Goal: Task Accomplishment & Management: Use online tool/utility

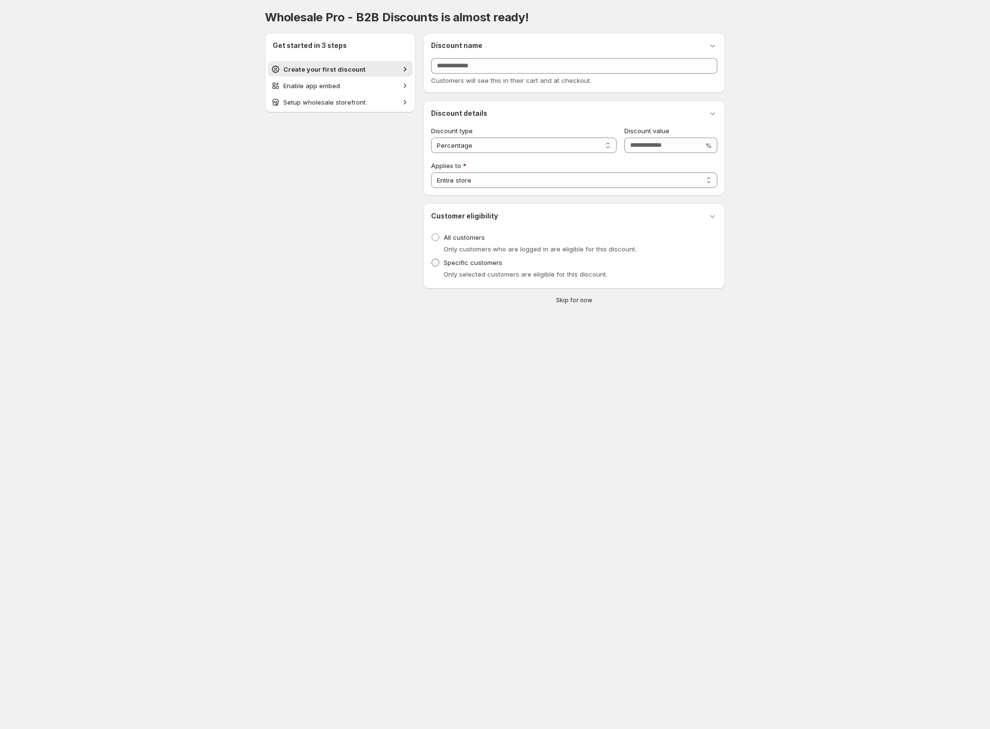
click at [470, 266] on span "Specific customers" at bounding box center [473, 263] width 59 height 8
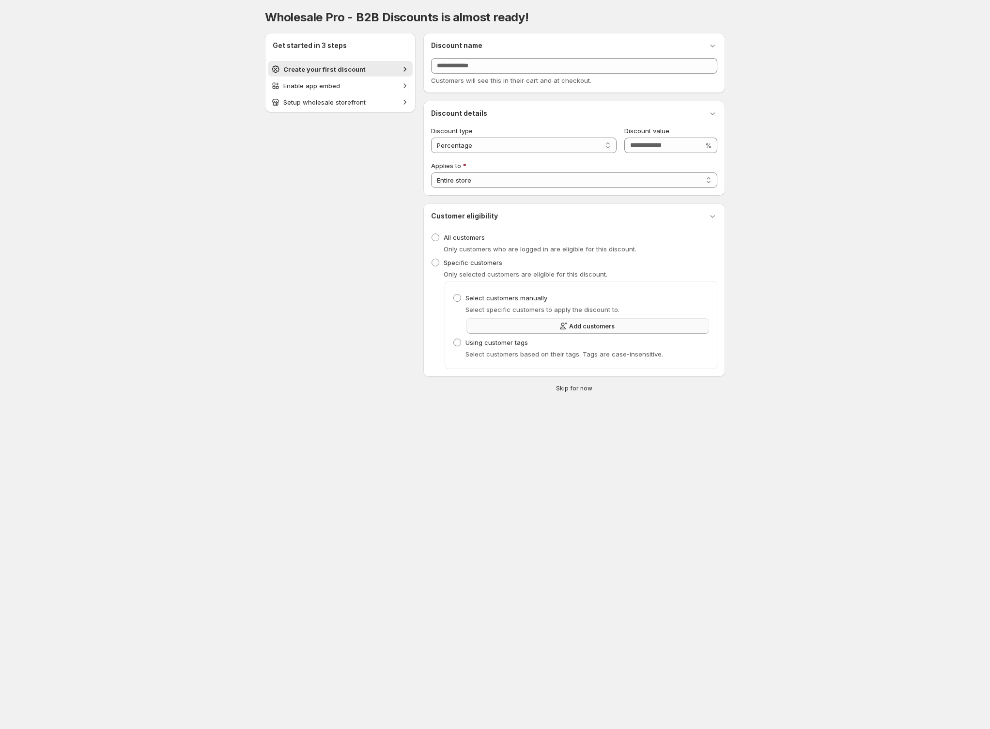
click at [489, 330] on button "Add customers" at bounding box center [588, 326] width 243 height 16
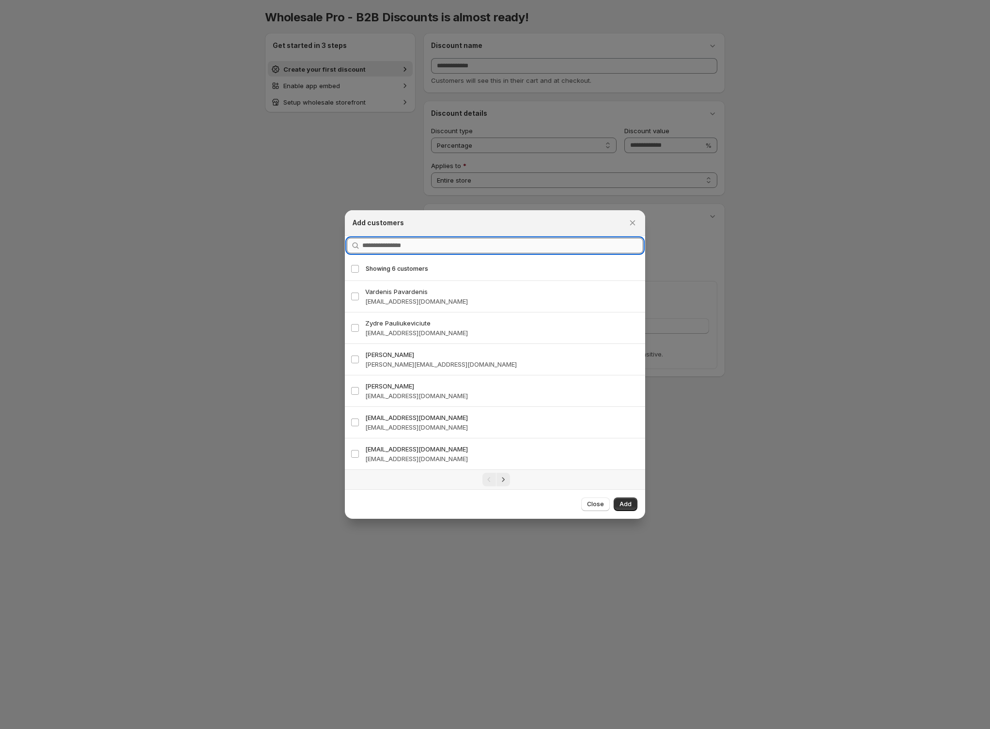
click at [422, 242] on input "Query" at bounding box center [502, 246] width 281 height 16
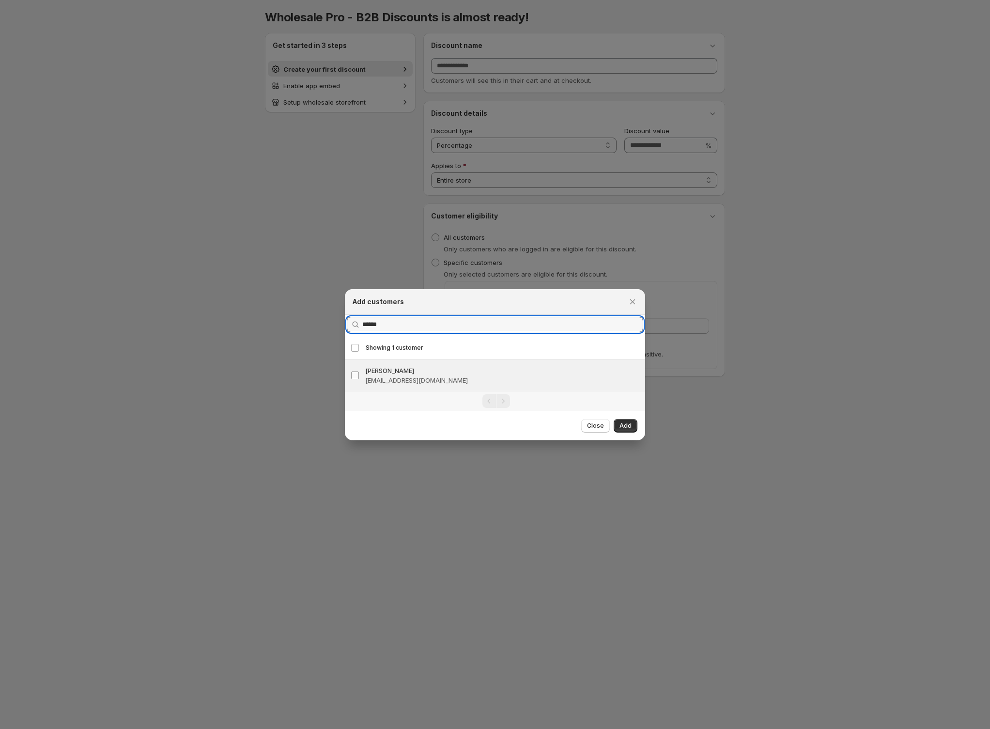
type input "******"
click at [629, 425] on span "Add" at bounding box center [626, 426] width 12 height 8
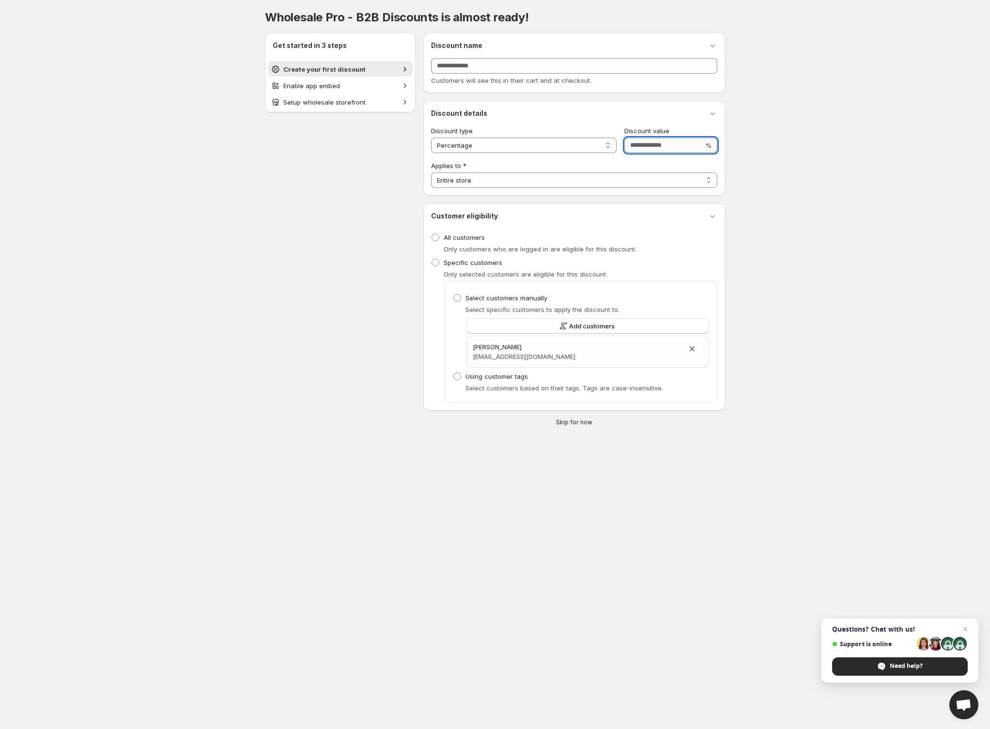
click at [651, 149] on input "Discount value" at bounding box center [664, 146] width 79 height 16
type input "**"
click at [470, 67] on input "Discount name" at bounding box center [574, 66] width 286 height 16
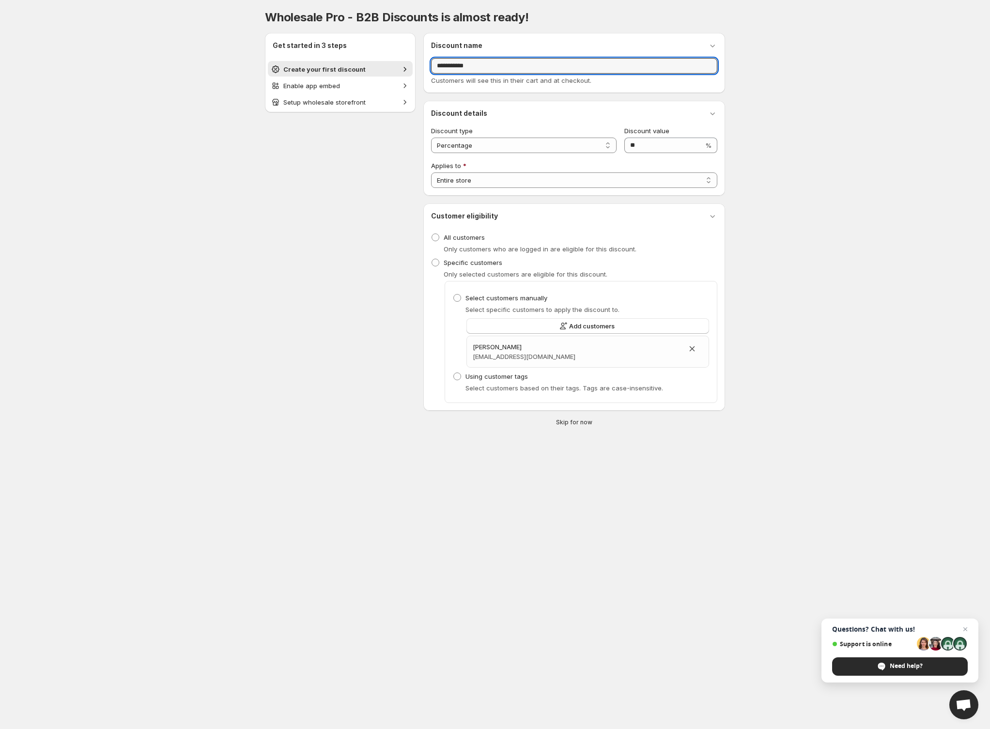
type input "**********"
click at [763, 165] on body "**********" at bounding box center [495, 364] width 990 height 729
click at [324, 82] on span "Enable app embed" at bounding box center [311, 86] width 57 height 8
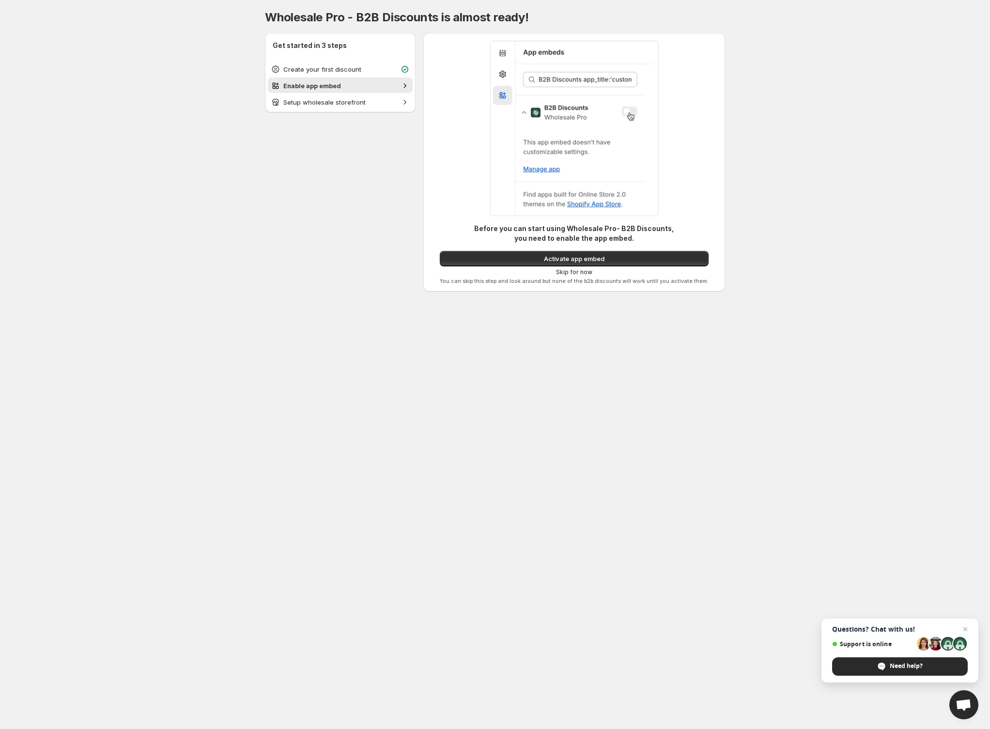
click at [580, 79] on img at bounding box center [574, 128] width 169 height 175
click at [557, 257] on span "Activate app embed" at bounding box center [574, 259] width 61 height 10
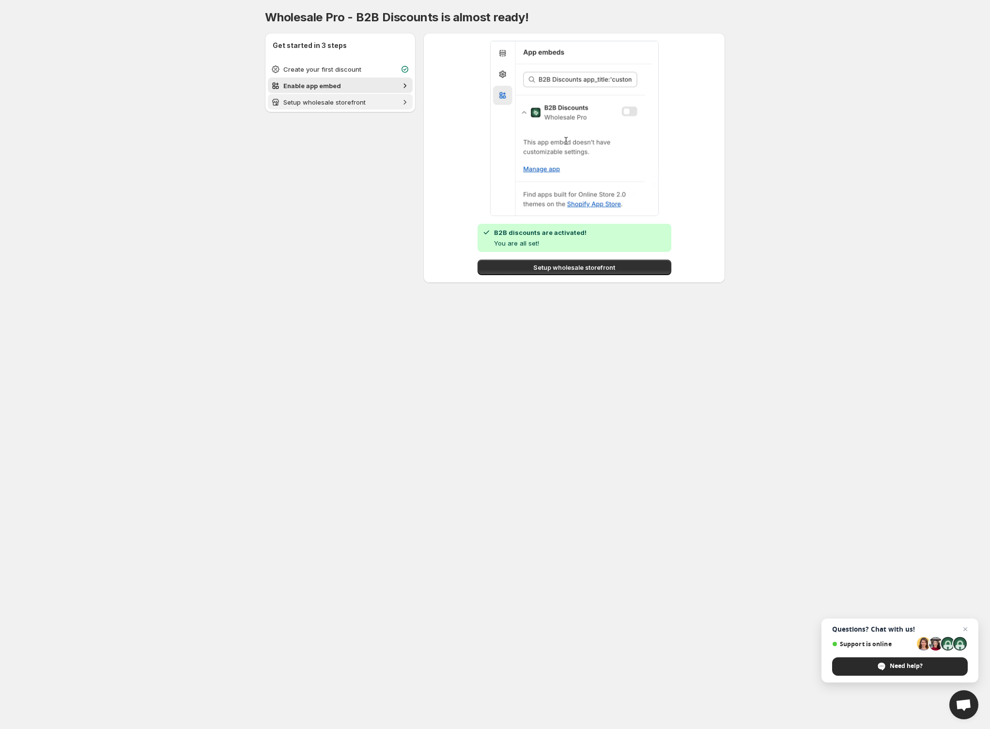
click at [342, 104] on span "Setup wholesale storefront" at bounding box center [324, 102] width 82 height 8
click at [340, 98] on span "Setup wholesale storefront" at bounding box center [324, 102] width 82 height 8
click at [549, 266] on span "Setup wholesale storefront" at bounding box center [574, 268] width 82 height 10
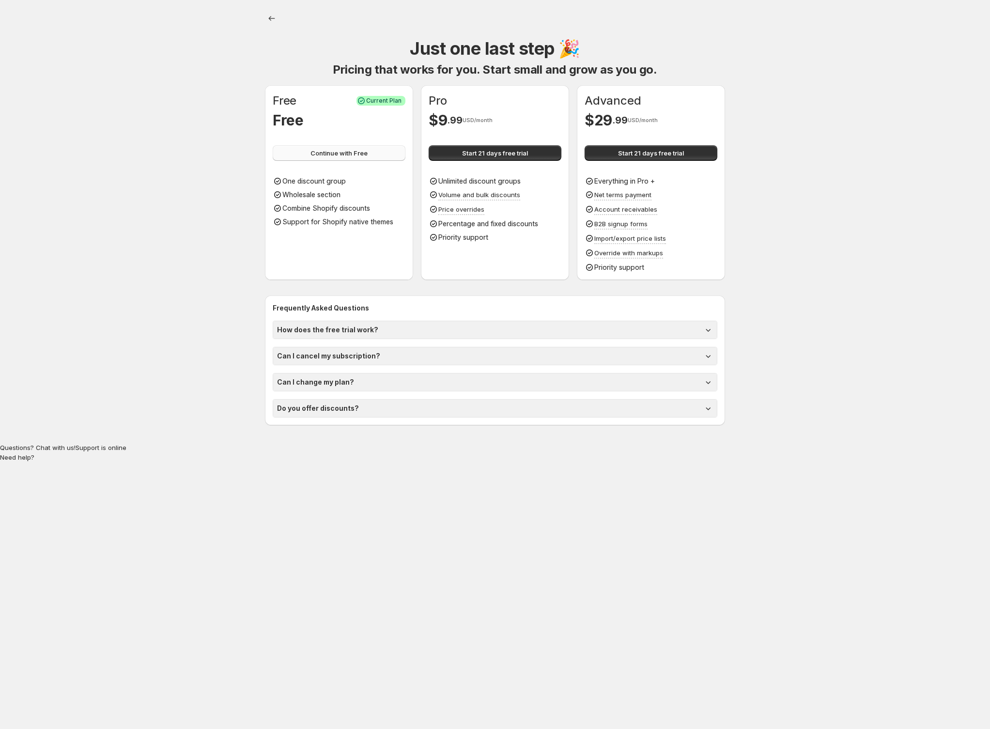
click at [332, 149] on span "Continue with Free" at bounding box center [339, 153] width 57 height 10
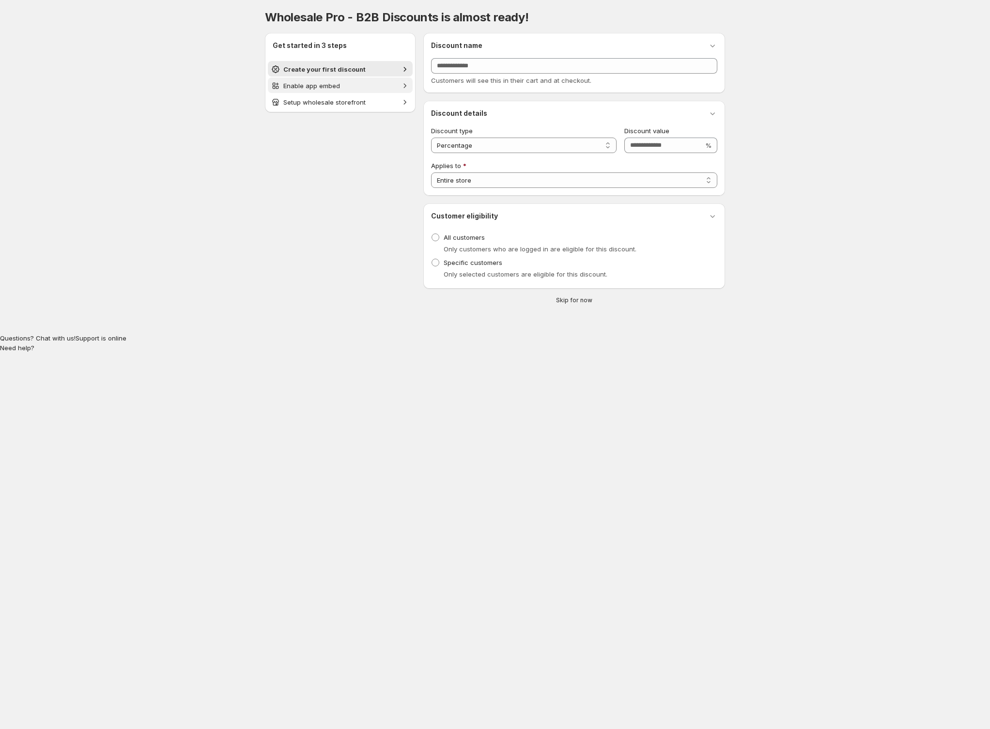
click at [312, 81] on span "Enable app embed" at bounding box center [340, 86] width 114 height 10
click at [489, 59] on input "Discount name" at bounding box center [574, 66] width 286 height 16
type input "****"
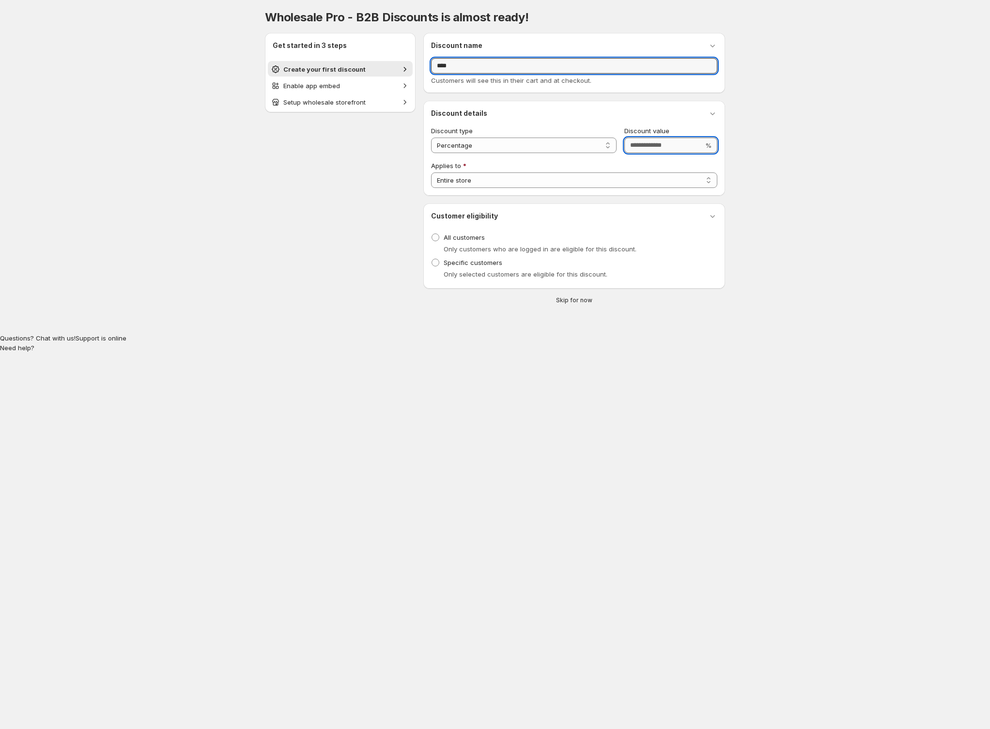
click at [644, 140] on input "Discount value" at bounding box center [664, 146] width 79 height 16
type input "**"
click at [536, 184] on select "**********" at bounding box center [574, 180] width 286 height 16
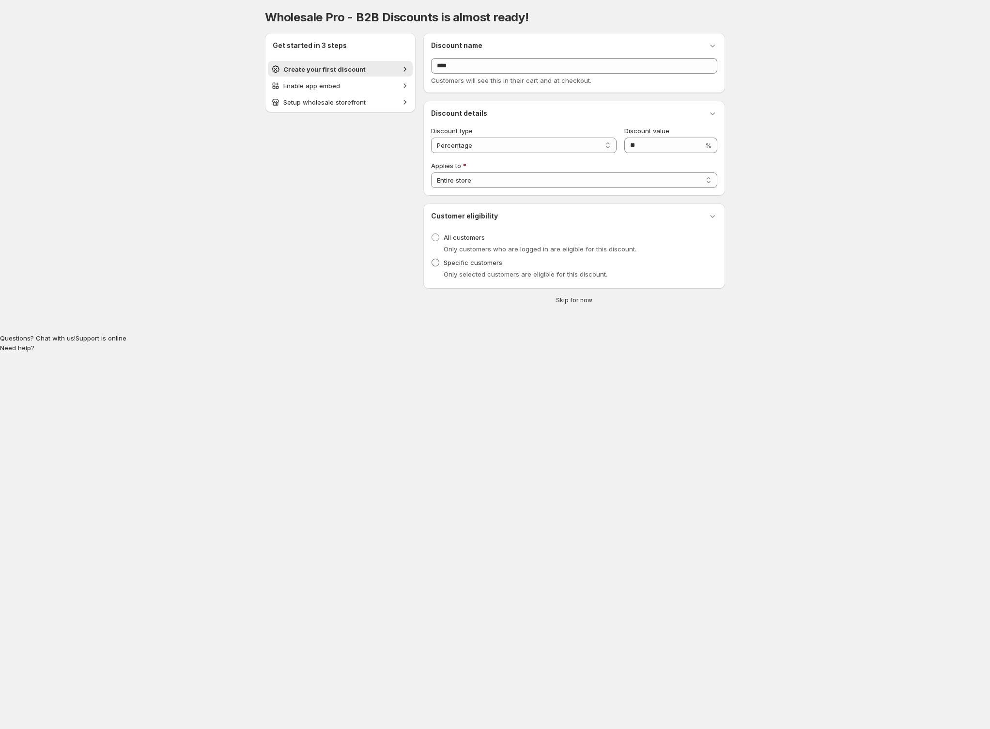
click at [468, 267] on span "Specific customers" at bounding box center [473, 263] width 59 height 10
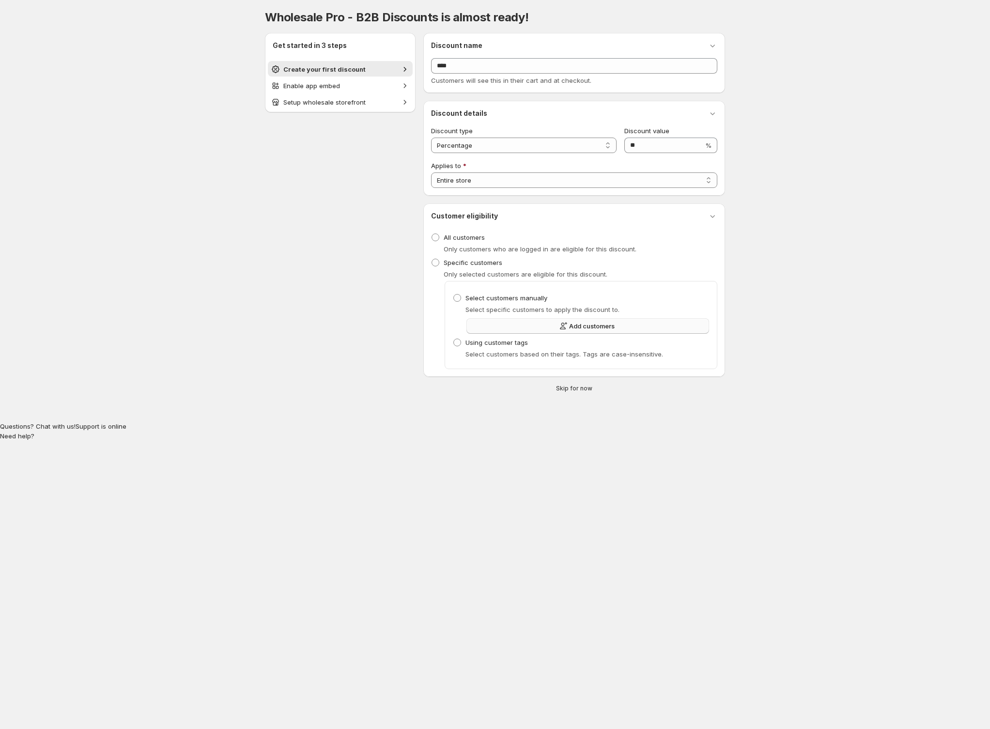
click at [501, 329] on button "Add customers" at bounding box center [588, 326] width 243 height 16
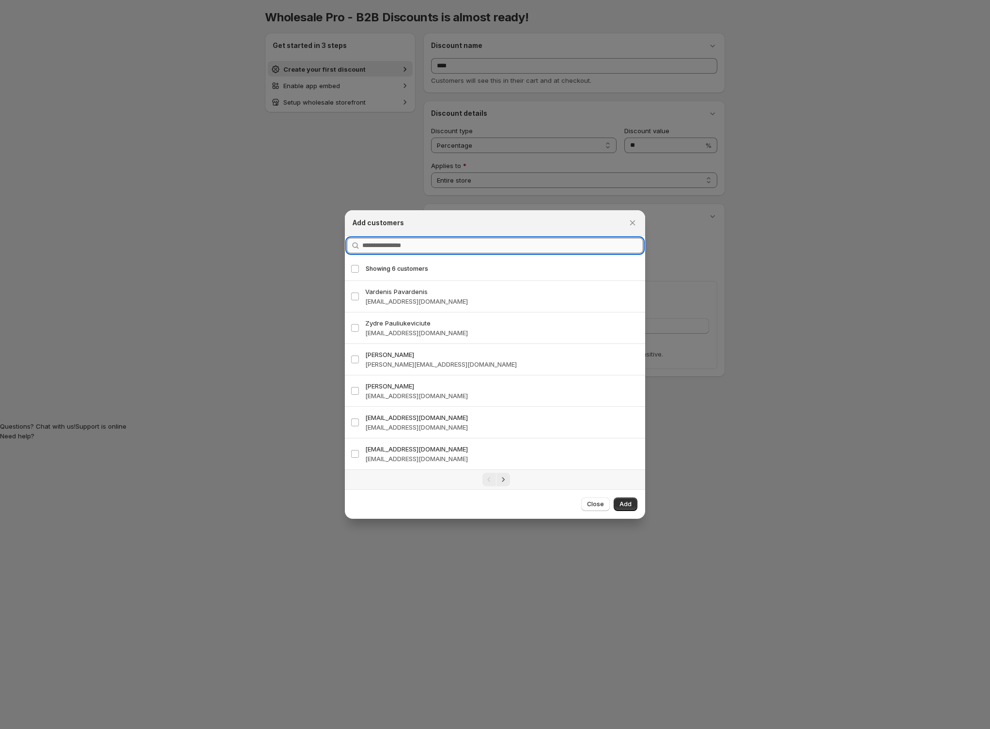
click at [423, 244] on input "Query" at bounding box center [502, 246] width 281 height 16
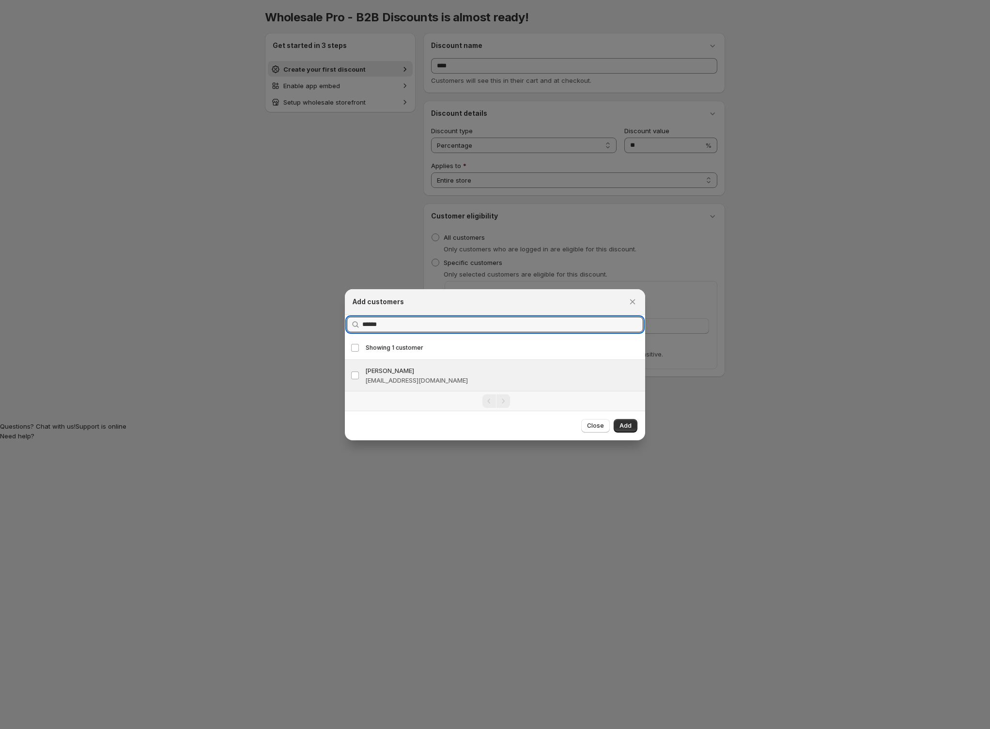
type input "******"
click at [402, 373] on h3 "Vilius Adomaitis" at bounding box center [502, 371] width 274 height 10
click at [631, 426] on span "Add" at bounding box center [626, 426] width 12 height 8
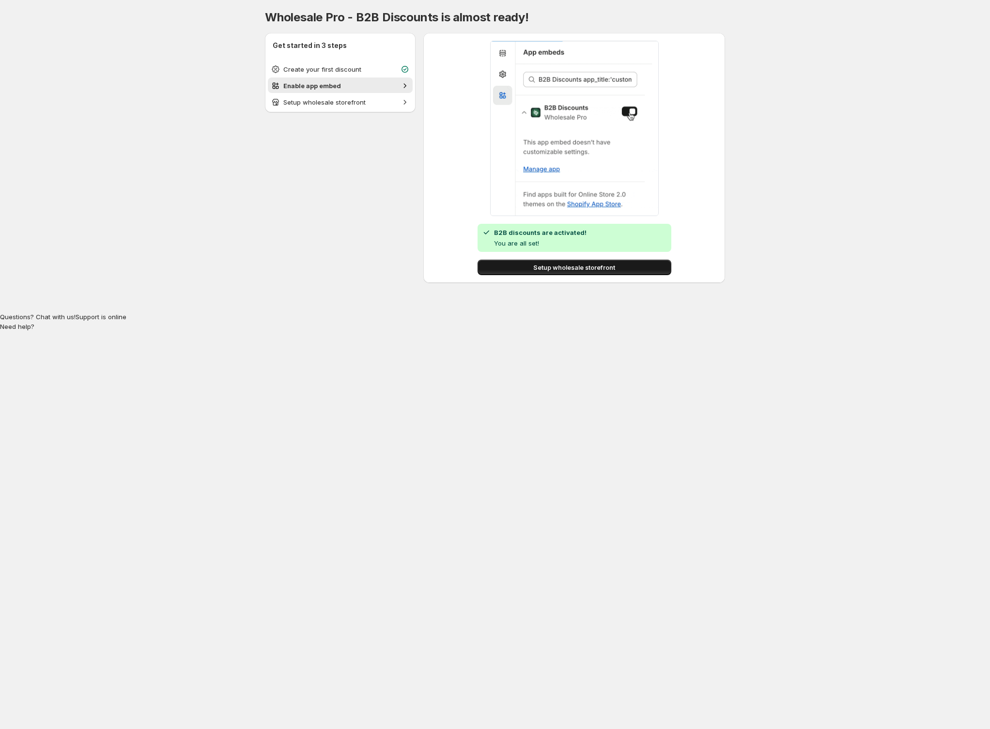
click at [559, 266] on span "Setup wholesale storefront" at bounding box center [574, 268] width 82 height 10
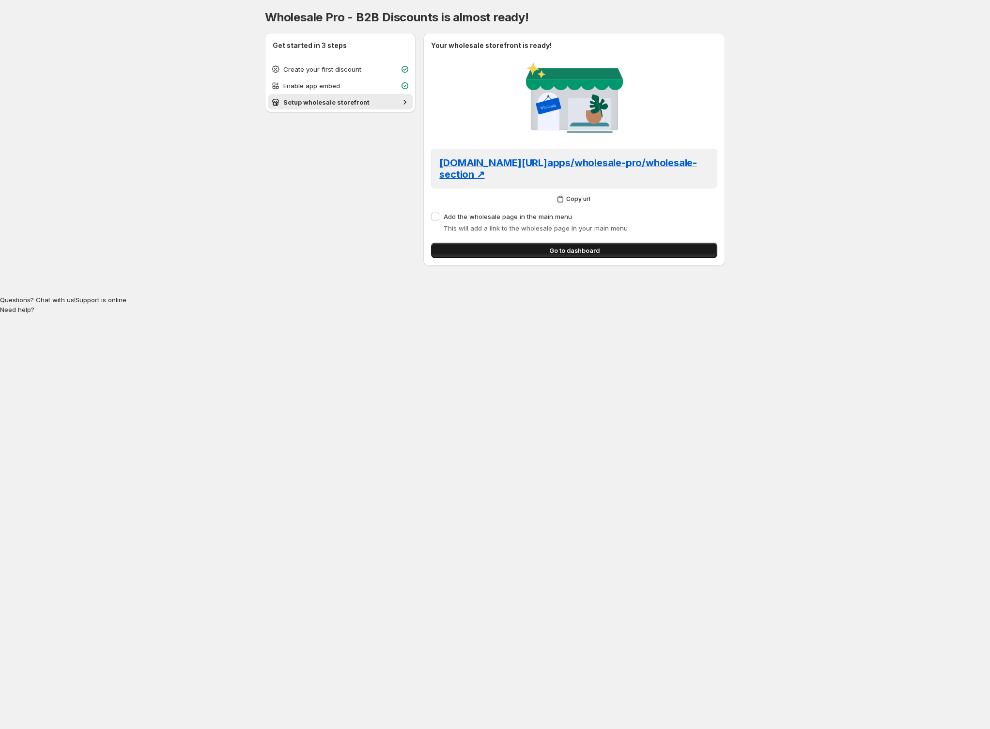
click at [558, 246] on span "Go to dashboard" at bounding box center [574, 251] width 50 height 10
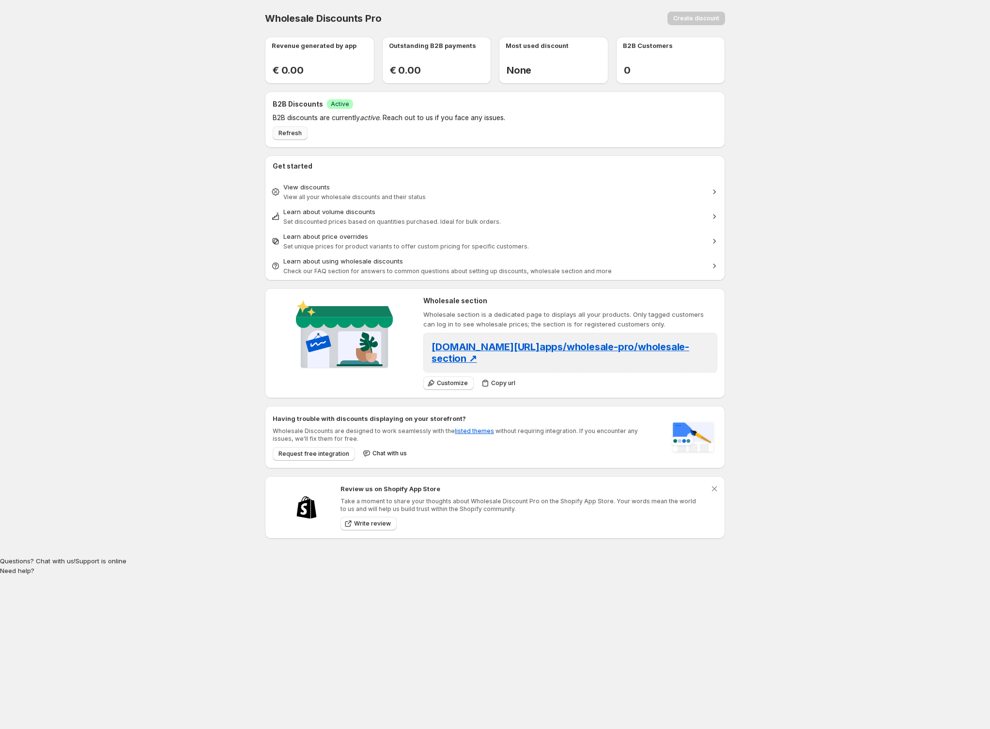
click at [290, 135] on span "Refresh" at bounding box center [290, 133] width 23 height 8
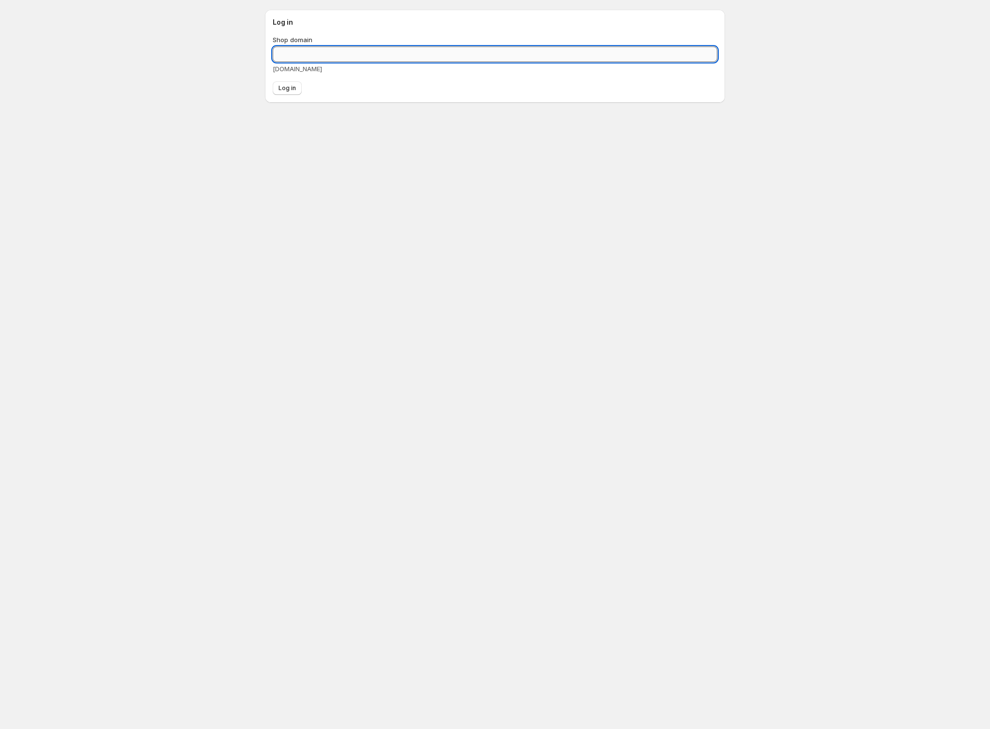
click at [290, 57] on input "Shop domain" at bounding box center [495, 55] width 445 height 16
click at [102, 20] on body "Log in Shop domain example.myshopify.com Log in" at bounding box center [495, 364] width 990 height 729
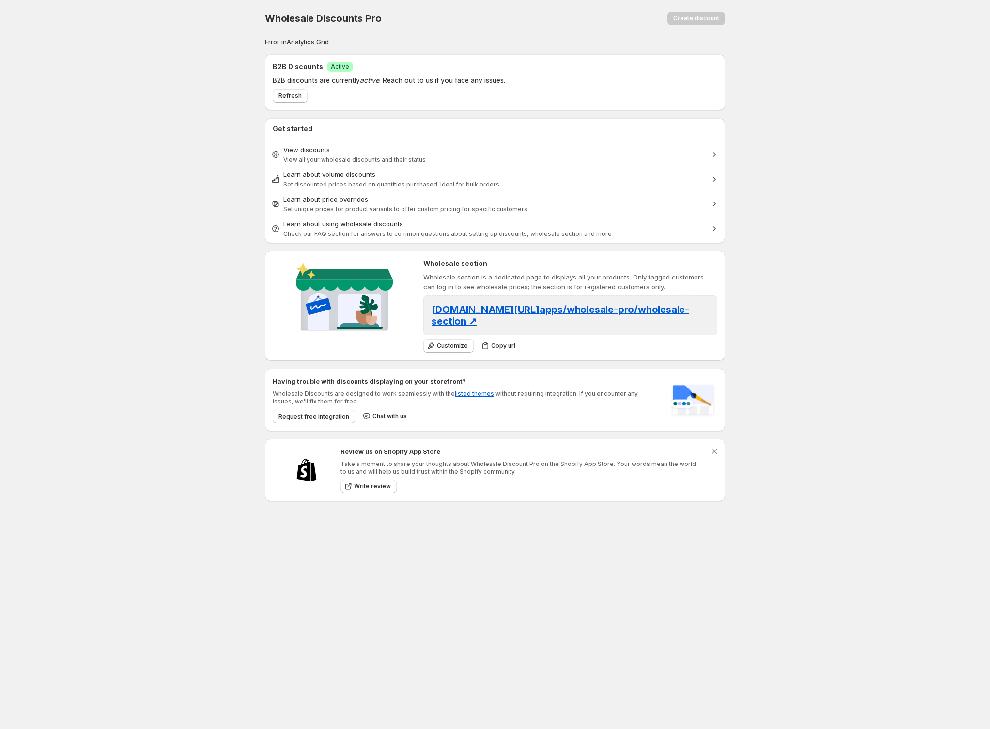
click at [243, 223] on body "Home Discounts B2B Registration Forms Net Terms Account Receivables Manual orde…" at bounding box center [495, 364] width 990 height 729
click at [375, 155] on span "View discounts View all your wholesale discounts and their status" at bounding box center [494, 154] width 423 height 19
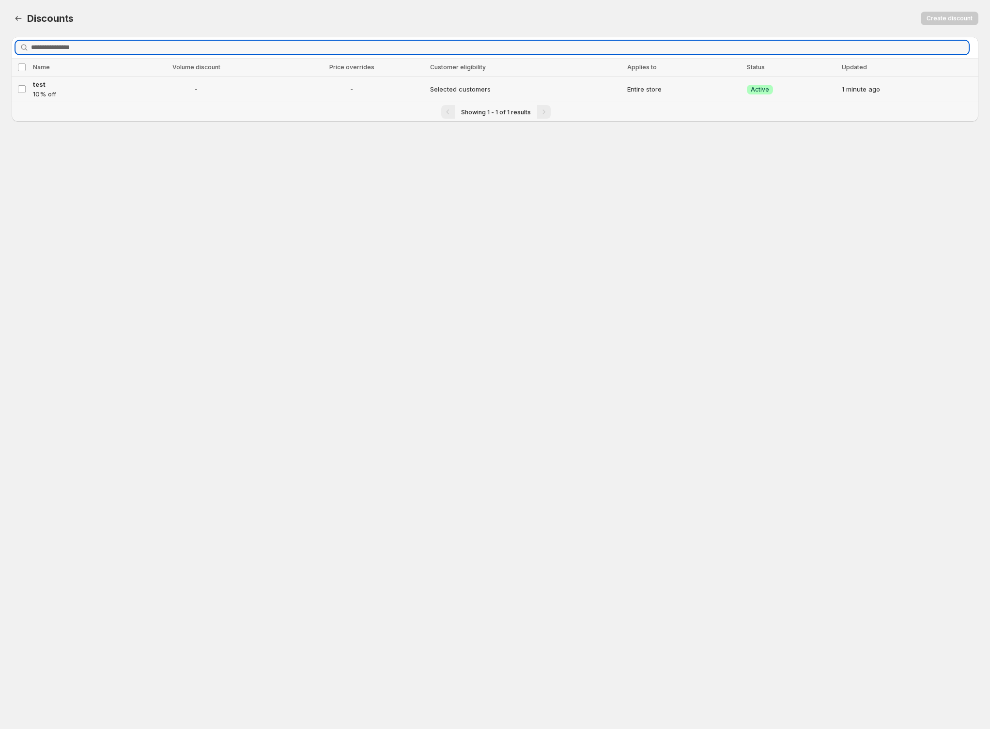
click at [221, 91] on span "-" at bounding box center [196, 89] width 154 height 10
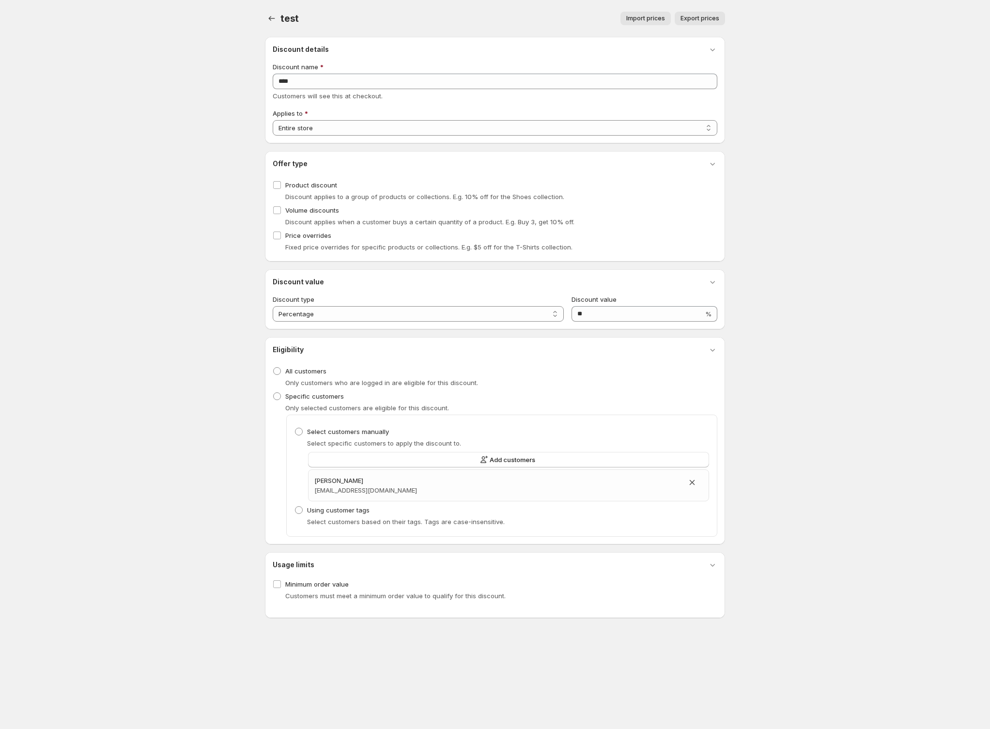
click at [698, 12] on button "Export prices" at bounding box center [700, 19] width 50 height 14
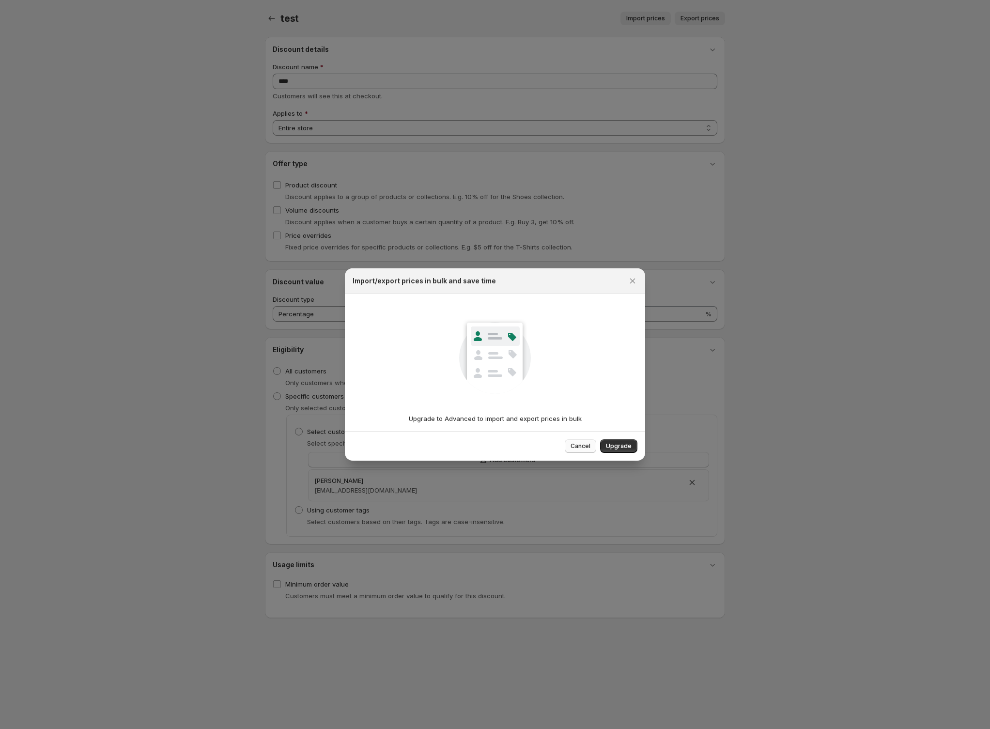
click at [580, 443] on span "Cancel" at bounding box center [581, 446] width 20 height 8
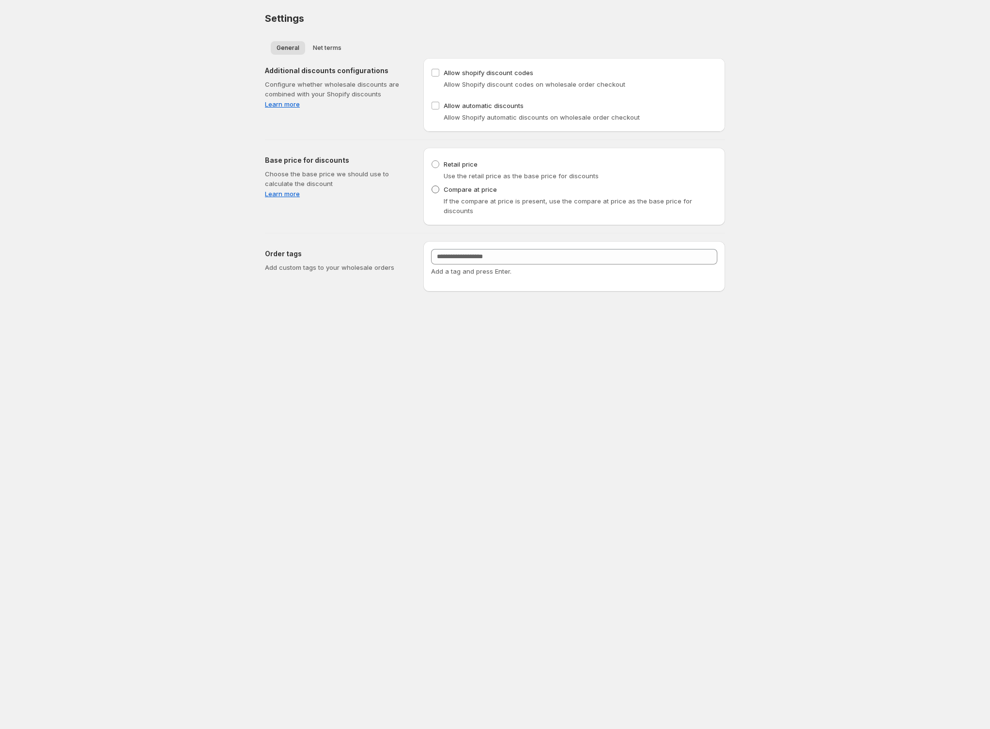
click at [440, 193] on span at bounding box center [435, 189] width 9 height 9
click at [454, 168] on span "Retail price" at bounding box center [461, 164] width 34 height 10
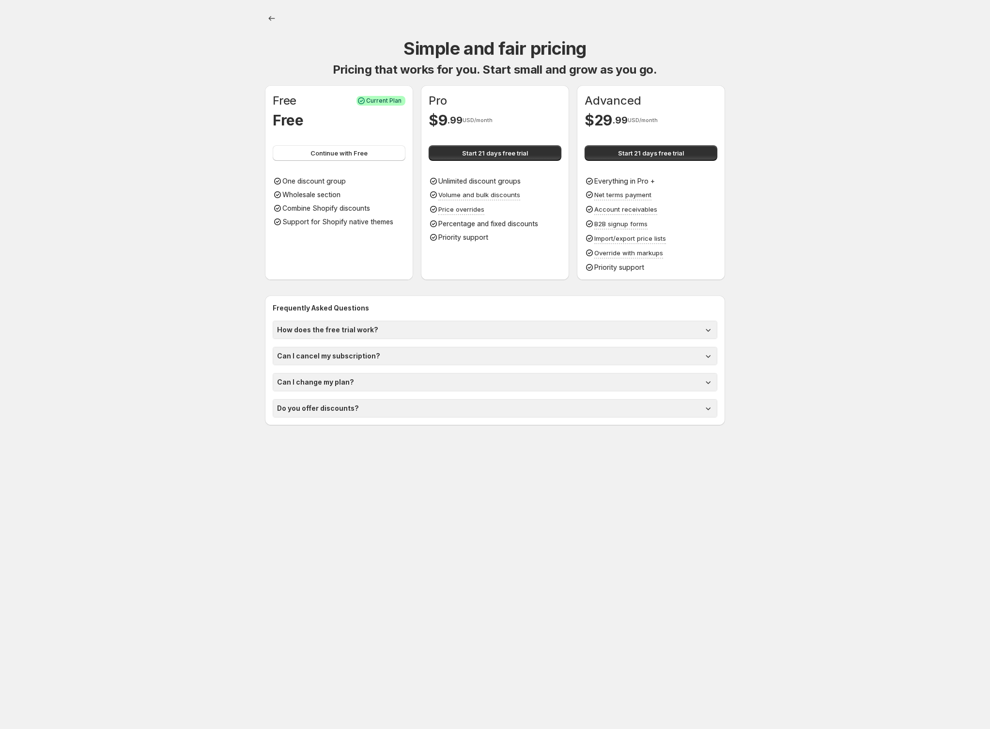
click at [361, 326] on h1 "How does the free trial work?" at bounding box center [327, 330] width 101 height 10
click at [363, 370] on h1 "Can I cancel my subscription?" at bounding box center [328, 374] width 103 height 10
click at [485, 157] on span "Start 21 days free trial" at bounding box center [495, 153] width 66 height 10
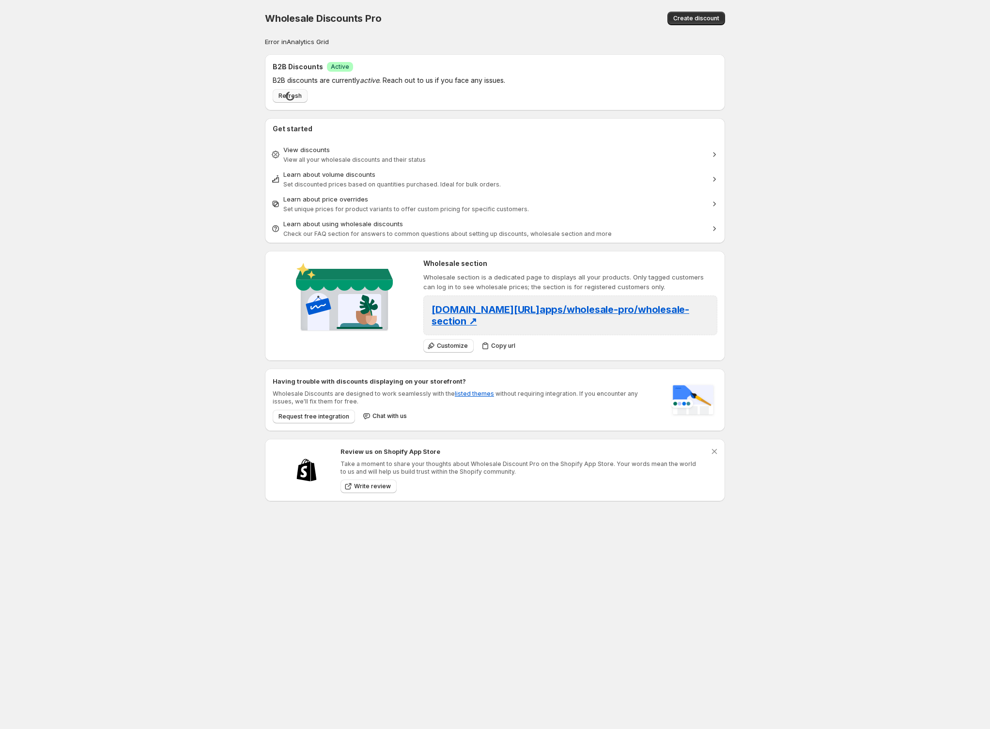
click at [282, 98] on div "Loading Refresh" at bounding box center [466, 96] width 387 height 14
click at [135, 224] on body "Home Discounts B2B Registration Forms Net Terms Account Receivables Manual orde…" at bounding box center [495, 364] width 990 height 729
click at [379, 412] on span "Chat with us" at bounding box center [390, 416] width 34 height 8
click at [353, 149] on div "View discounts" at bounding box center [494, 150] width 423 height 10
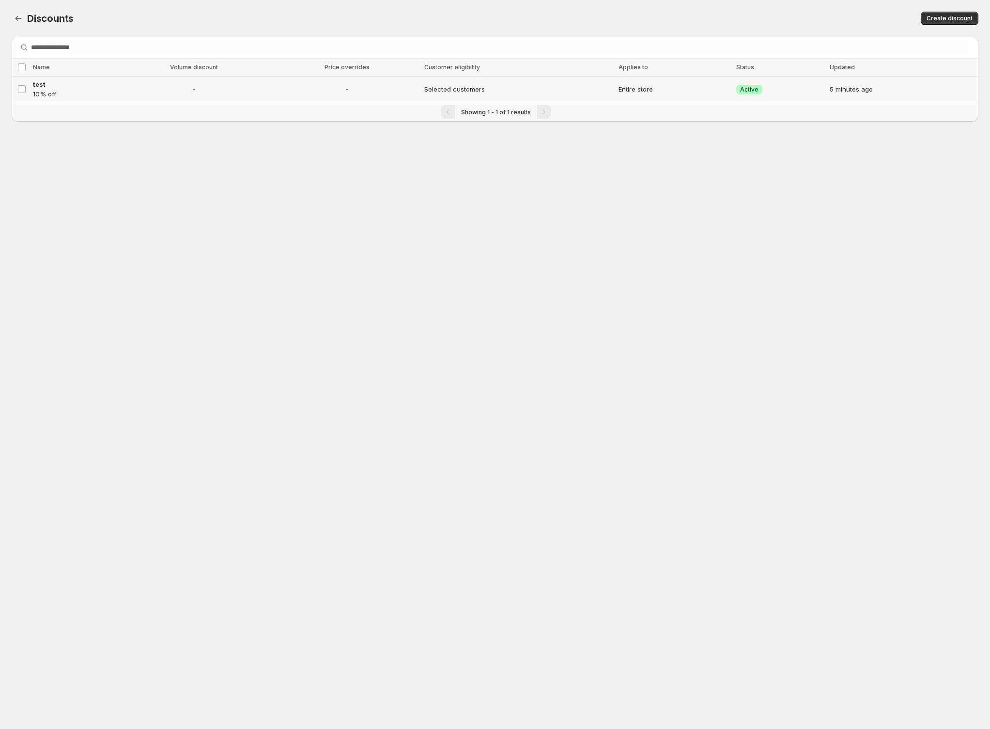
click at [225, 87] on span "-" at bounding box center [194, 89] width 152 height 10
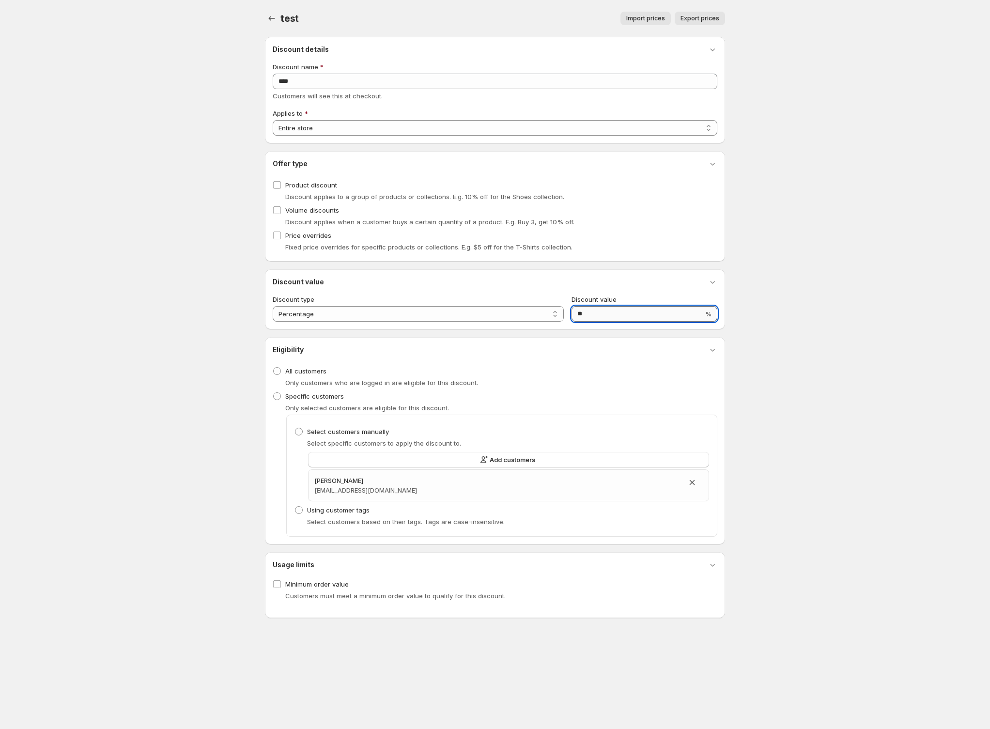
click at [604, 317] on input "**" at bounding box center [638, 314] width 132 height 16
type input "**"
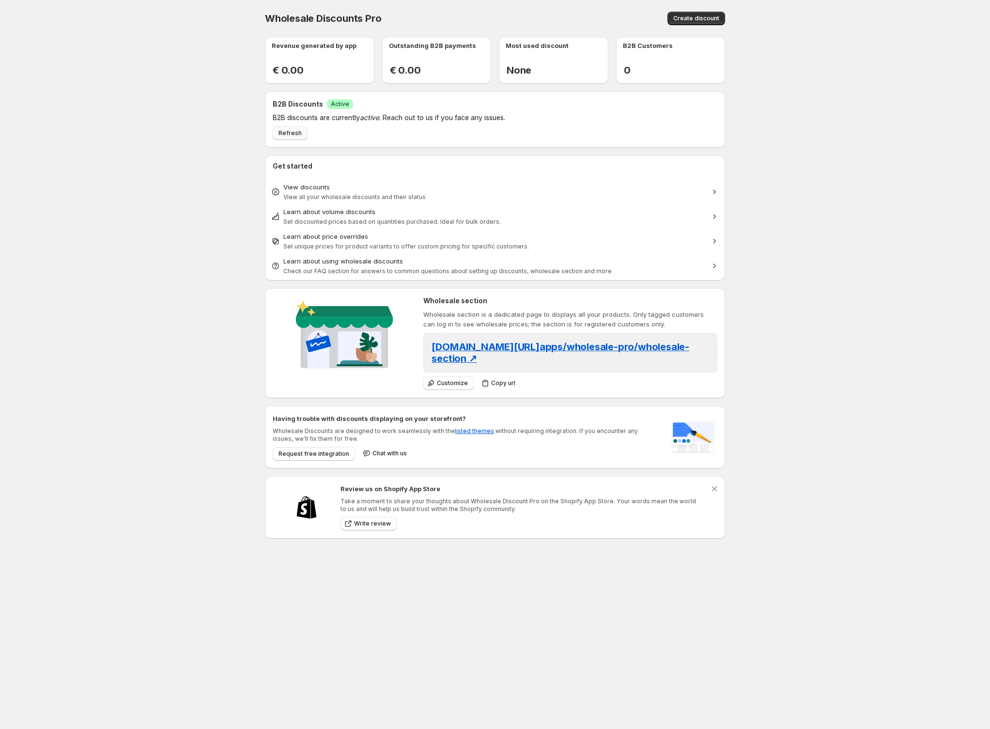
click at [297, 136] on span "Refresh" at bounding box center [290, 133] width 23 height 8
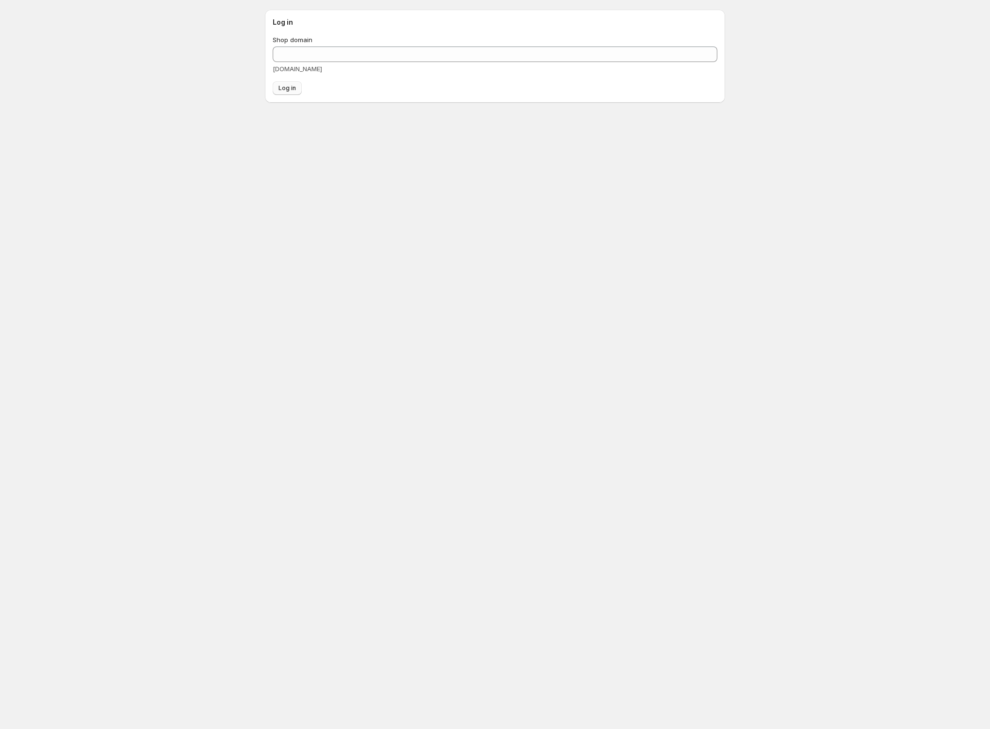
click at [285, 88] on span "Log in" at bounding box center [287, 88] width 17 height 8
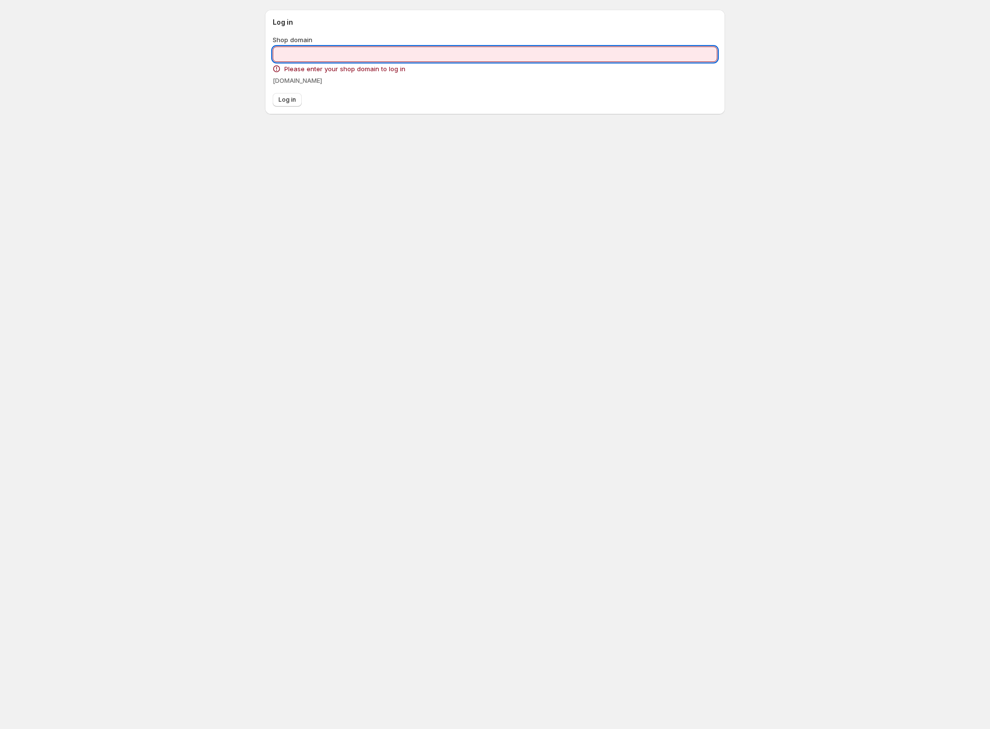
click at [283, 56] on input "Shop domain" at bounding box center [495, 55] width 445 height 16
click at [134, 39] on body "Log in Shop domain Please enter your shop domain to log in [DOMAIN_NAME] Log in" at bounding box center [495, 364] width 990 height 729
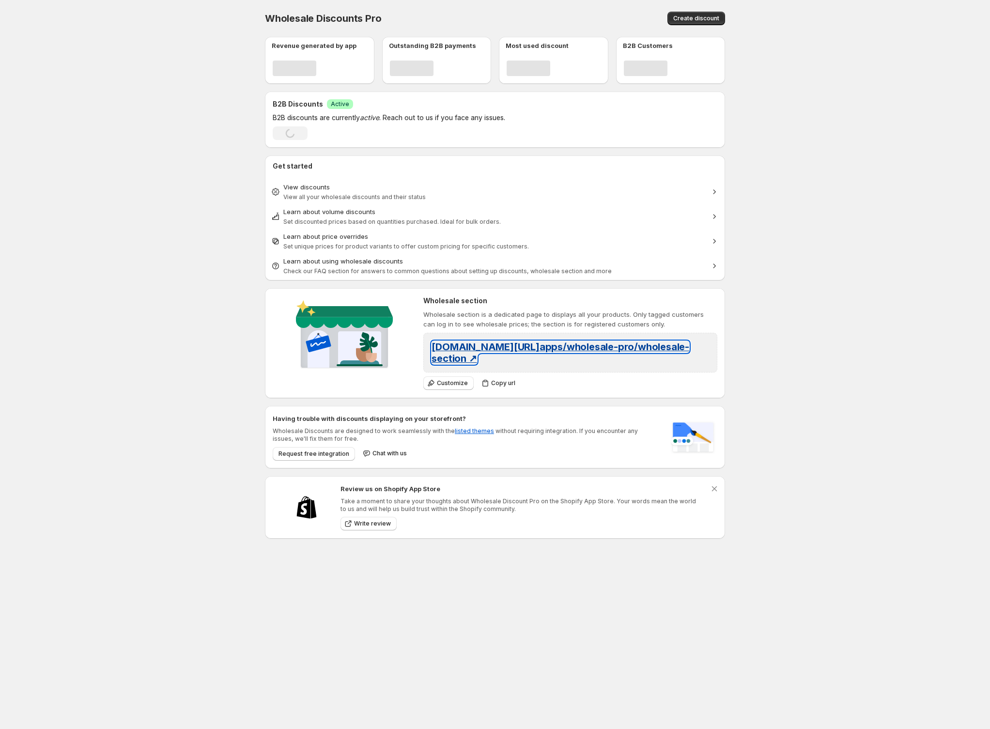
click at [502, 345] on span "[DOMAIN_NAME][URL] apps/wholesale-pro/wholesale-section ↗" at bounding box center [561, 352] width 258 height 23
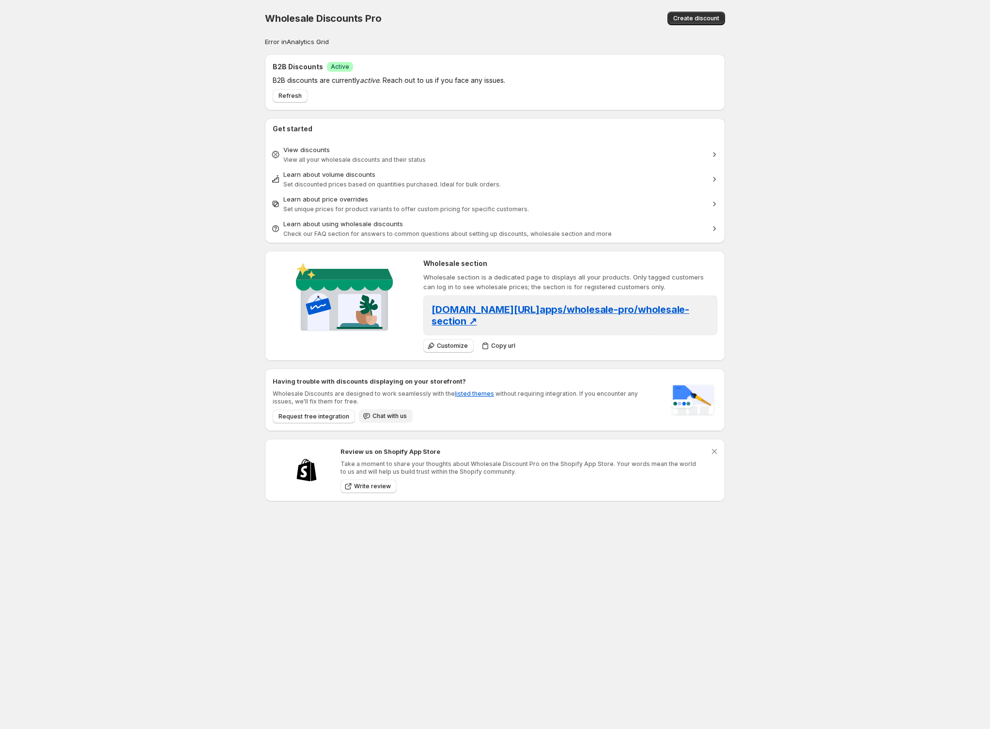
click at [388, 412] on span "Chat with us" at bounding box center [390, 416] width 34 height 8
click at [380, 412] on span "Chat with us" at bounding box center [390, 416] width 34 height 8
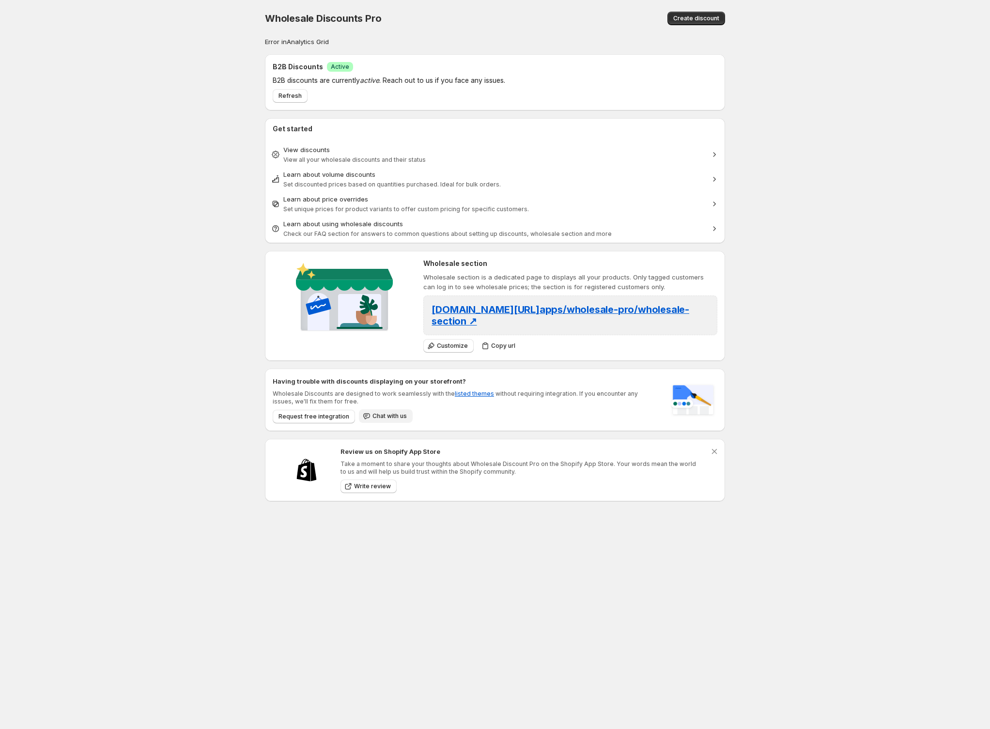
click at [380, 412] on span "Chat with us" at bounding box center [390, 416] width 34 height 8
click at [295, 96] on span "Refresh" at bounding box center [290, 96] width 23 height 8
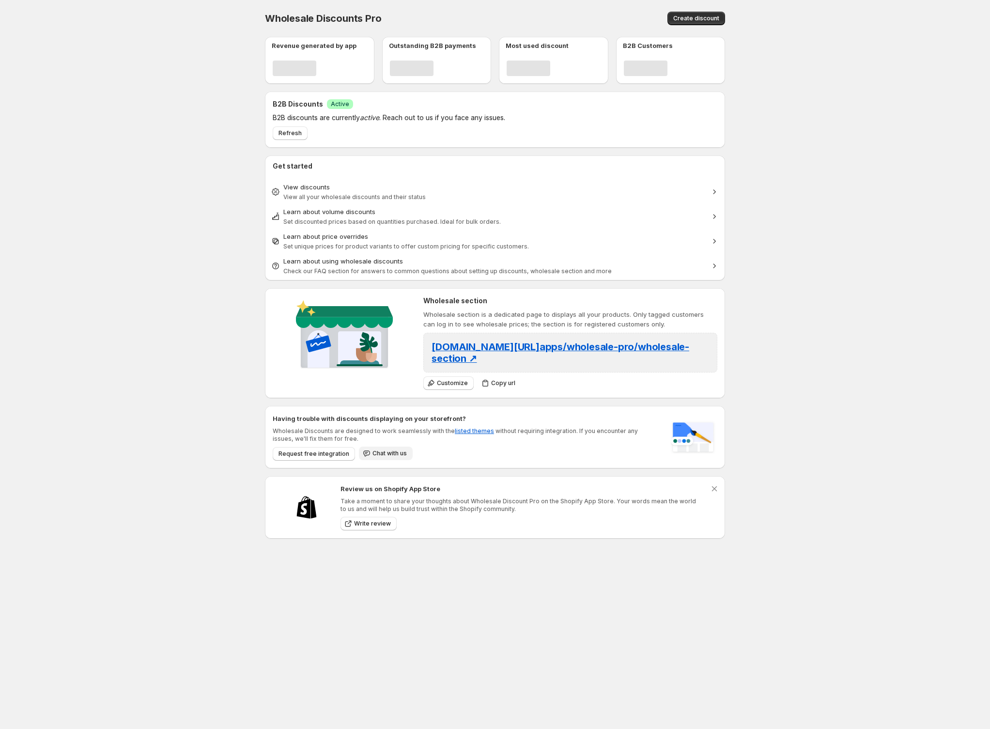
click at [381, 450] on span "Chat with us" at bounding box center [390, 454] width 34 height 8
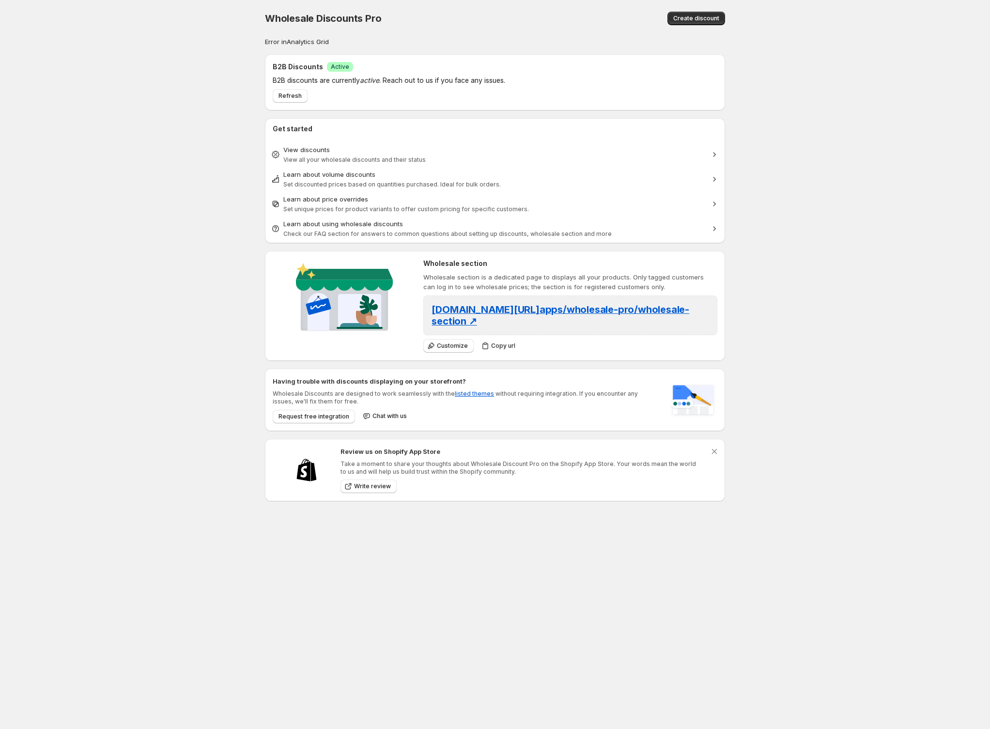
click at [307, 448] on img at bounding box center [306, 470] width 48 height 45
click at [311, 406] on div "Request free integration Chat with us" at bounding box center [464, 415] width 391 height 18
click at [310, 413] on span "Request free integration" at bounding box center [314, 417] width 71 height 8
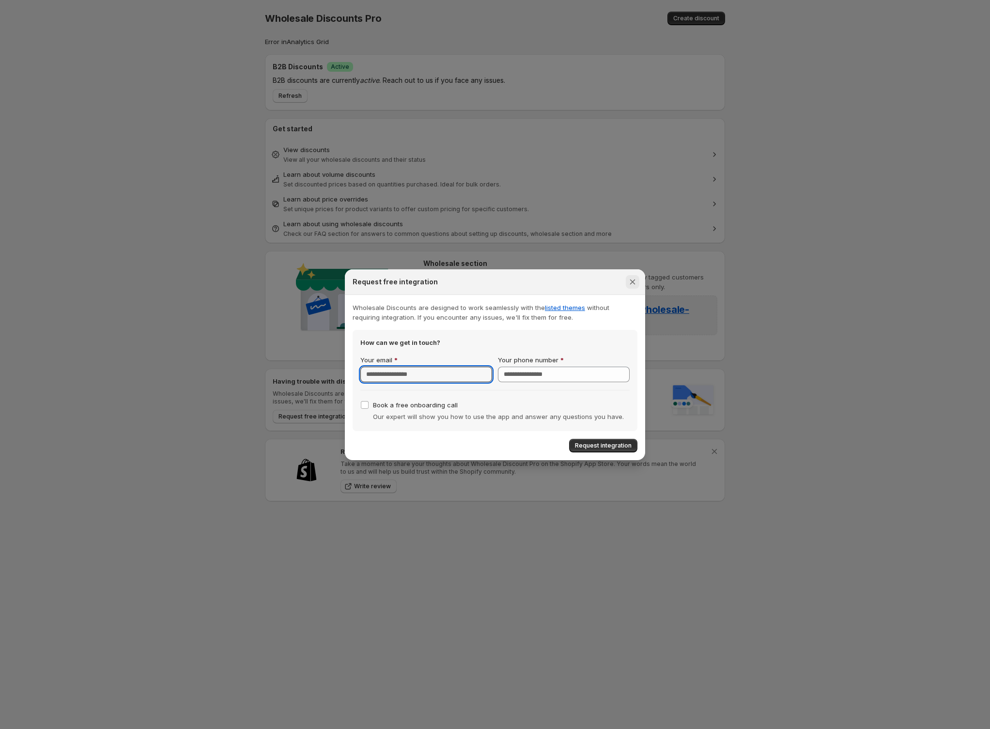
click at [639, 282] on button "Close" at bounding box center [633, 282] width 14 height 14
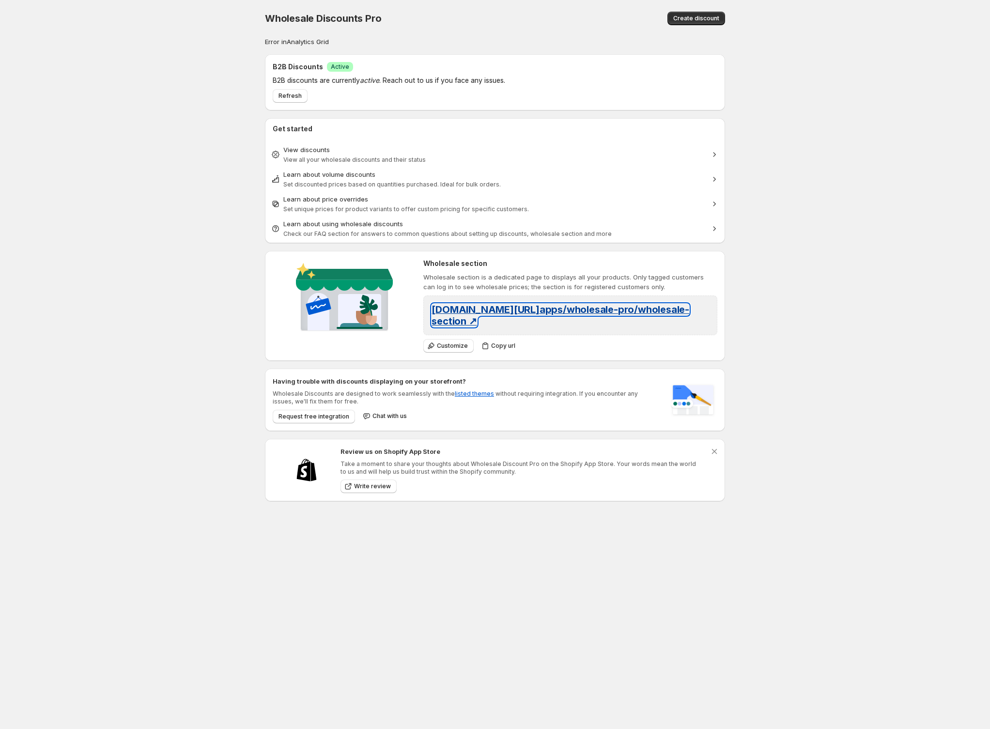
click at [480, 310] on span "gerards.lt/ apps/wholesale-pro/wholesale-section ↗" at bounding box center [561, 315] width 258 height 23
